Goal: Check status: Check status

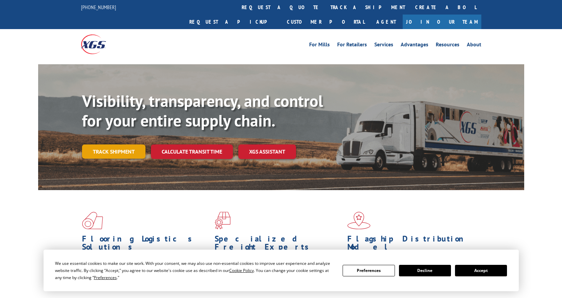
click at [108, 144] on link "Track shipment" at bounding box center [114, 151] width 64 height 14
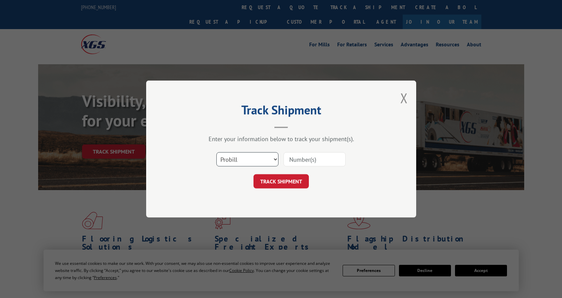
drag, startPoint x: 270, startPoint y: 160, endPoint x: 262, endPoint y: 164, distance: 8.9
click at [270, 160] on select "Select category... Probill BOL PO" at bounding box center [248, 159] width 62 height 14
select select "bol"
click at [217, 152] on select "Select category... Probill BOL PO" at bounding box center [248, 159] width 62 height 14
click at [300, 158] on input at bounding box center [315, 159] width 62 height 14
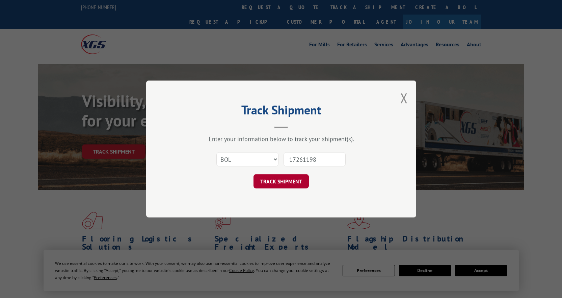
type input "17261198"
click at [272, 179] on button "TRACK SHIPMENT" at bounding box center [281, 181] width 55 height 14
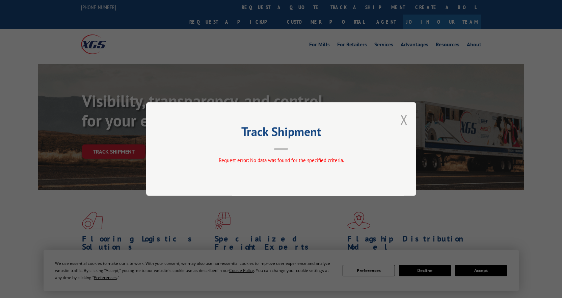
click at [402, 122] on button "Close modal" at bounding box center [404, 119] width 7 height 18
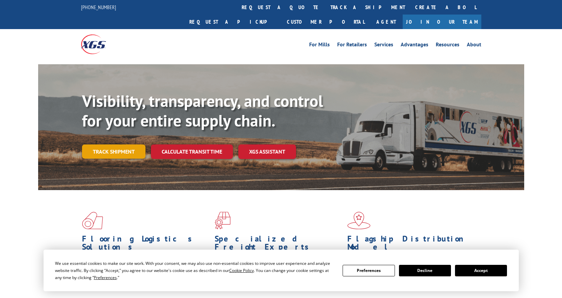
click at [107, 144] on link "Track shipment" at bounding box center [114, 151] width 64 height 14
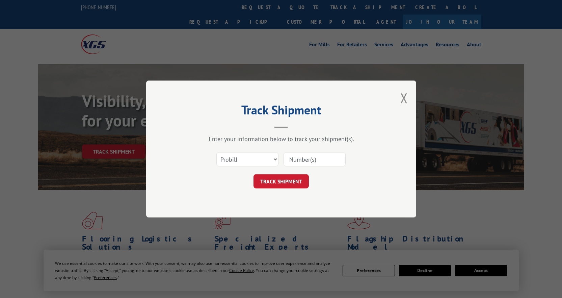
click at [304, 157] on input at bounding box center [315, 159] width 62 height 14
paste input "296564139"
type input "296564139"
click at [275, 181] on button "TRACK SHIPMENT" at bounding box center [281, 181] width 55 height 14
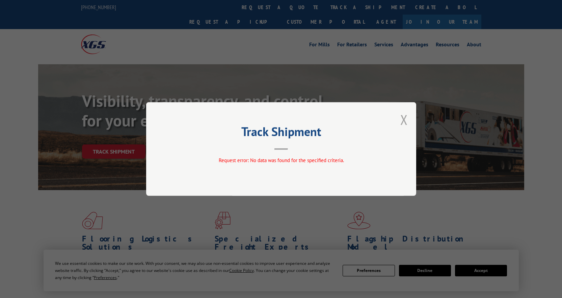
click at [404, 120] on button "Close modal" at bounding box center [404, 119] width 7 height 18
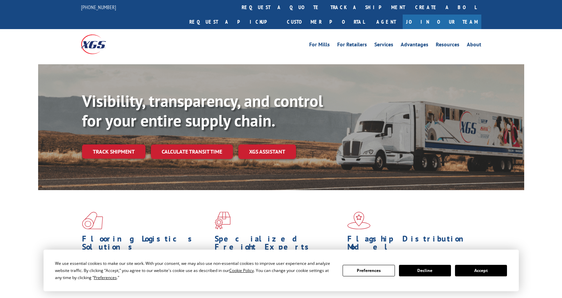
click at [124, 144] on link "Track shipment" at bounding box center [114, 151] width 64 height 14
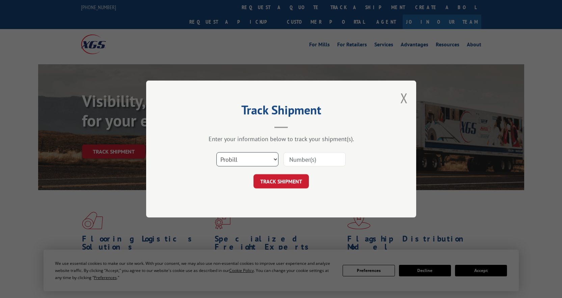
click at [264, 164] on select "Select category... Probill BOL PO" at bounding box center [248, 159] width 62 height 14
select select "po"
click at [217, 152] on select "Select category... Probill BOL PO" at bounding box center [248, 159] width 62 height 14
click at [299, 160] on input at bounding box center [315, 159] width 62 height 14
paste input "296564139"
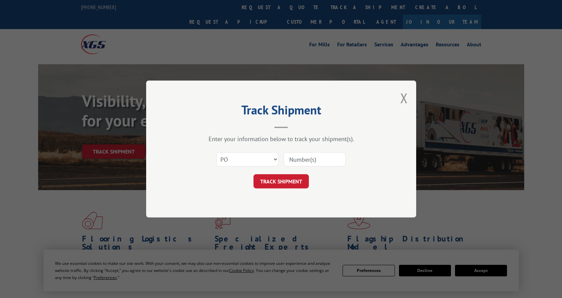
type input "296564139"
click at [293, 187] on button "TRACK SHIPMENT" at bounding box center [281, 181] width 55 height 14
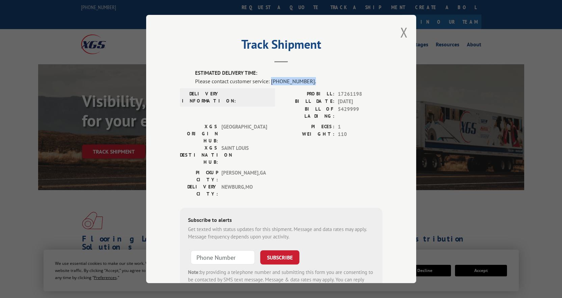
drag, startPoint x: 268, startPoint y: 80, endPoint x: 309, endPoint y: 83, distance: 41.3
click at [309, 83] on div "Please contact customer service: [PHONE_NUMBER]." at bounding box center [288, 81] width 187 height 8
copy div "[PHONE_NUMBER]."
drag, startPoint x: 340, startPoint y: 28, endPoint x: 354, endPoint y: 56, distance: 31.6
click at [354, 56] on div "Track Shipment ESTIMATED DELIVERY TIME: Please contact customer service: [PHONE…" at bounding box center [281, 149] width 270 height 268
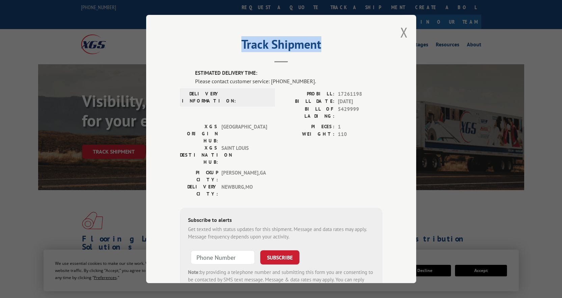
click at [401, 36] on button "Close modal" at bounding box center [404, 32] width 7 height 18
